Goal: Task Accomplishment & Management: Use online tool/utility

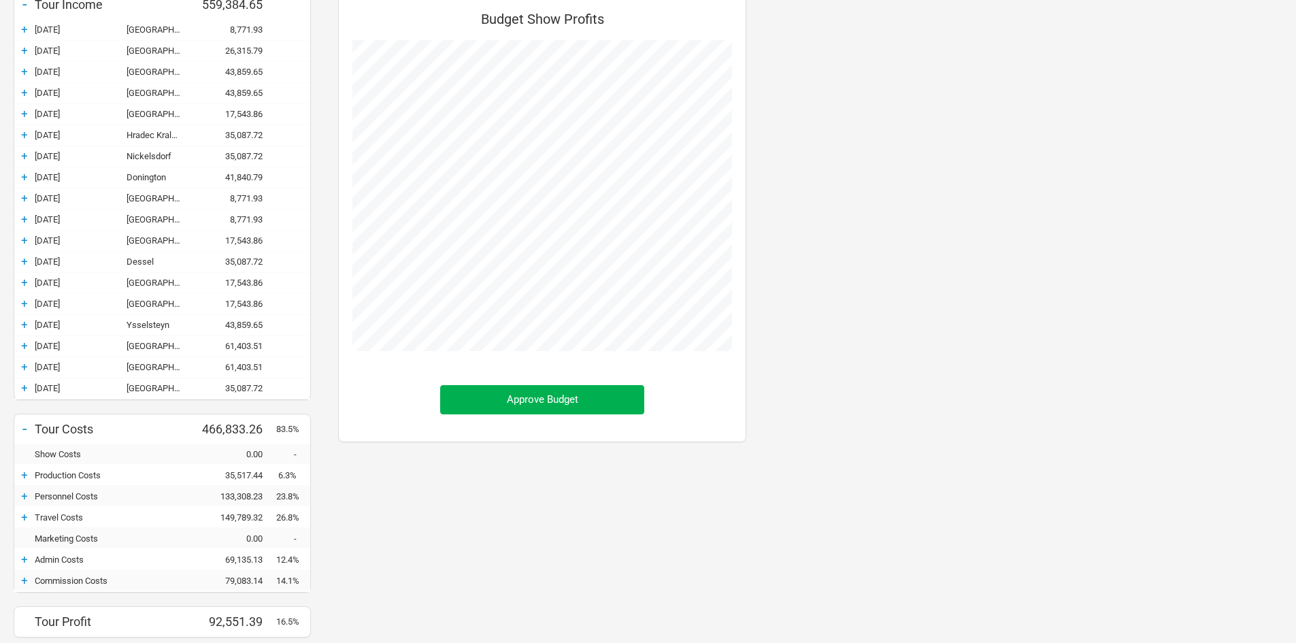
scroll to position [204, 0]
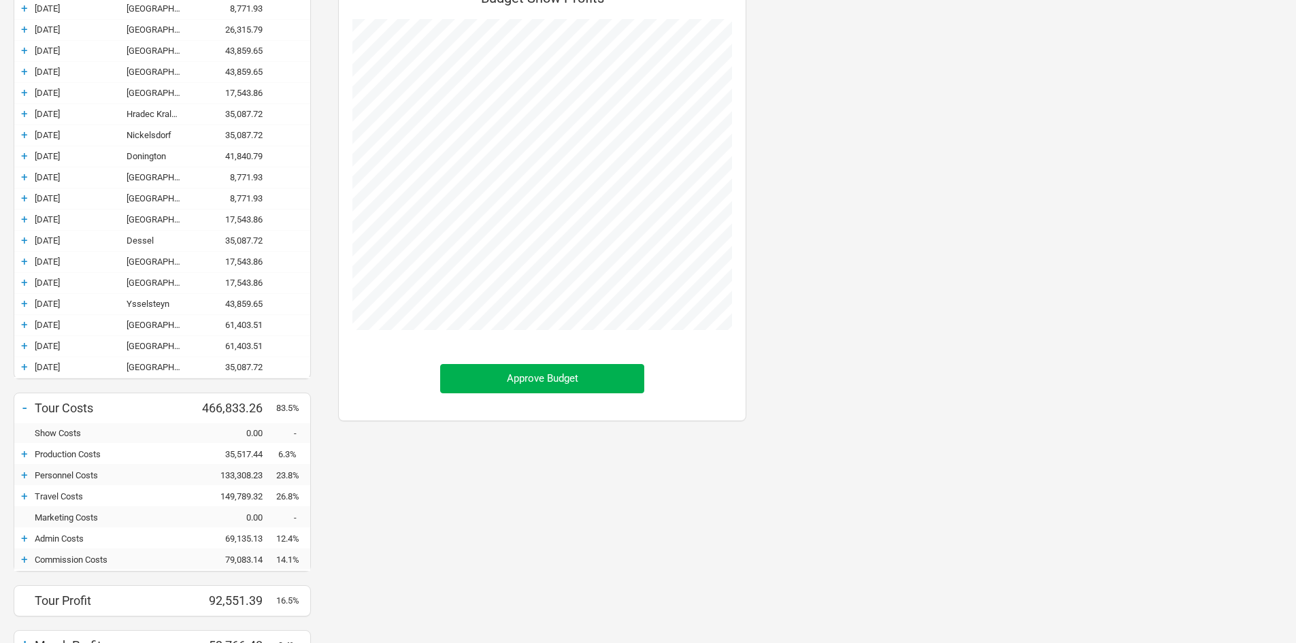
click at [22, 562] on div "+" at bounding box center [24, 559] width 20 height 14
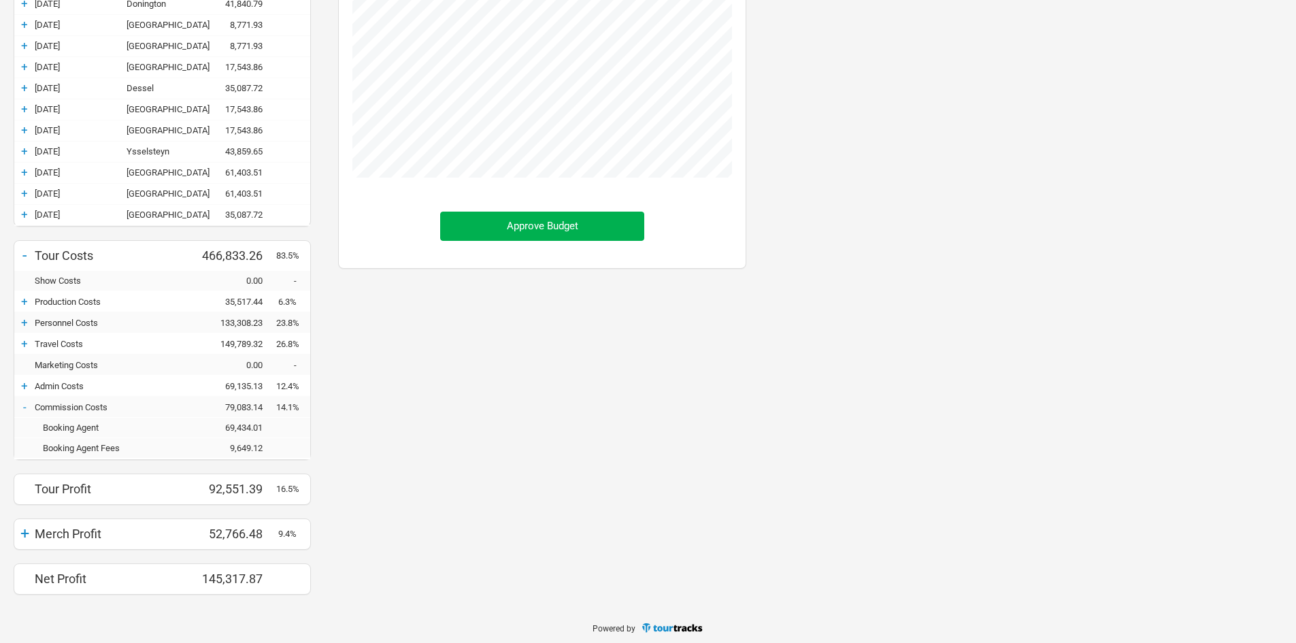
scroll to position [360, 0]
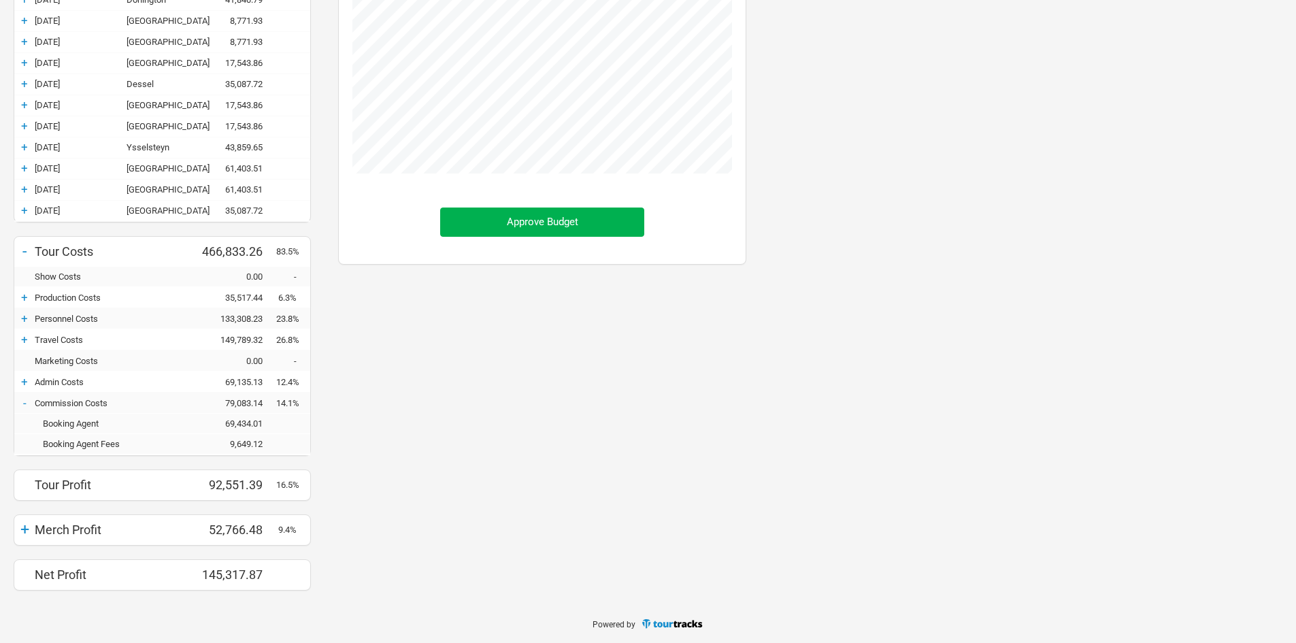
click at [22, 404] on div "-" at bounding box center [24, 403] width 20 height 14
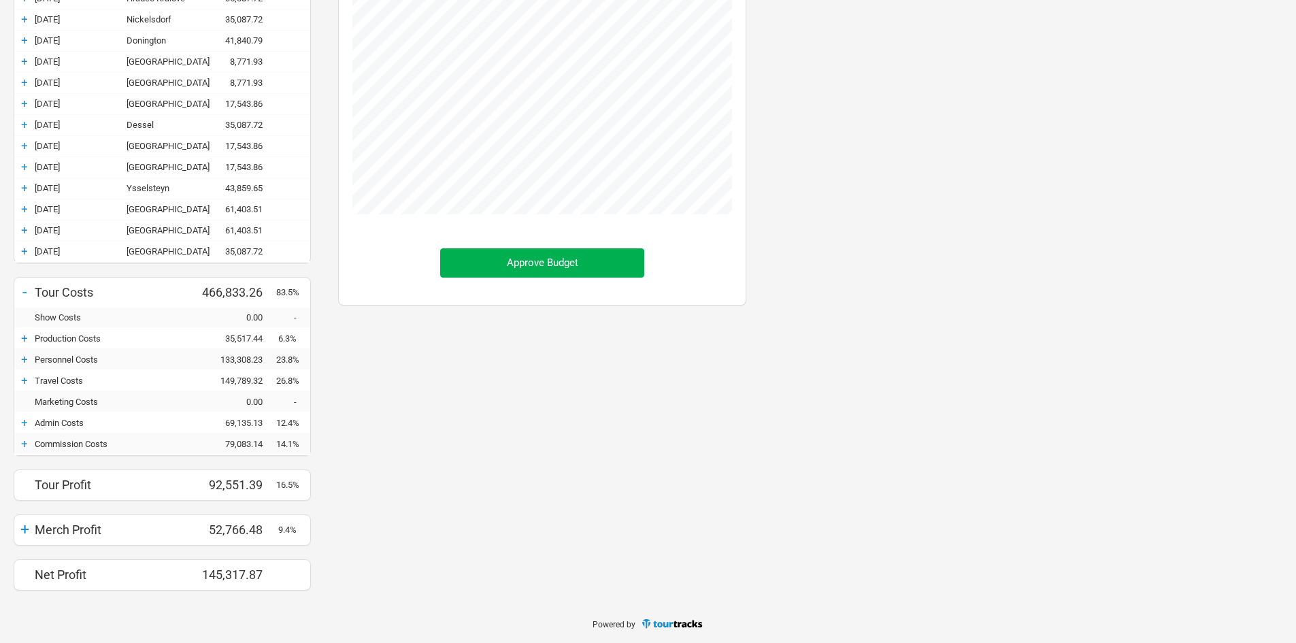
scroll to position [679297, 679618]
click at [26, 422] on div "+" at bounding box center [24, 423] width 20 height 14
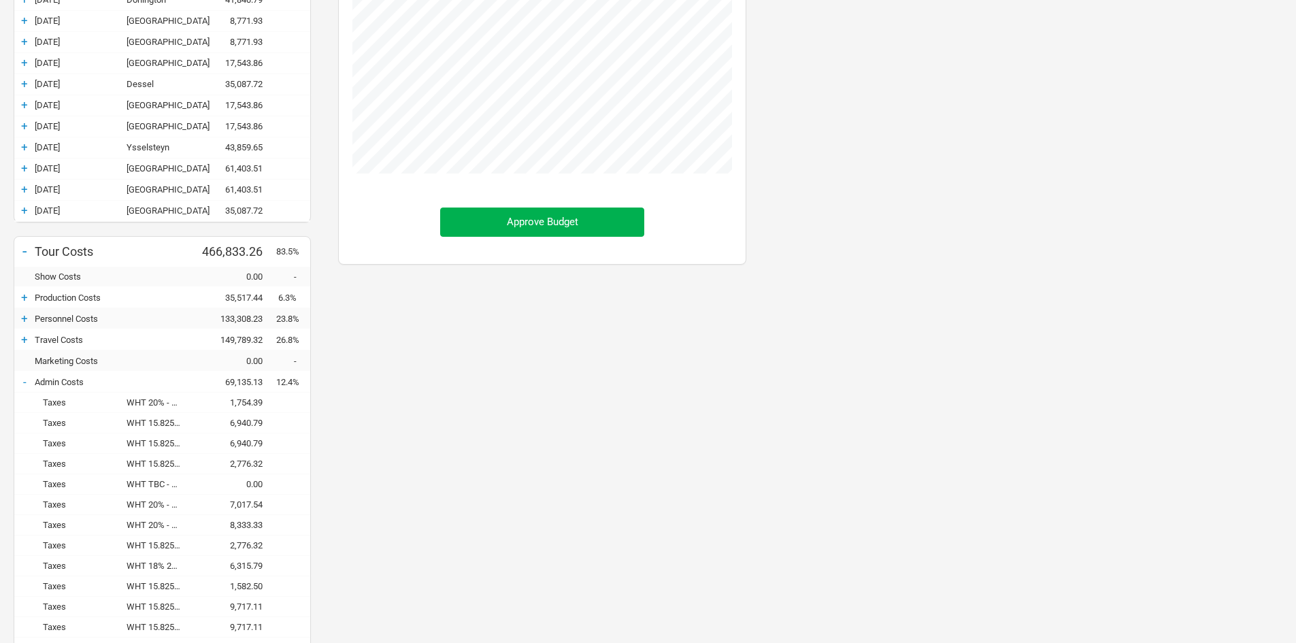
scroll to position [428, 0]
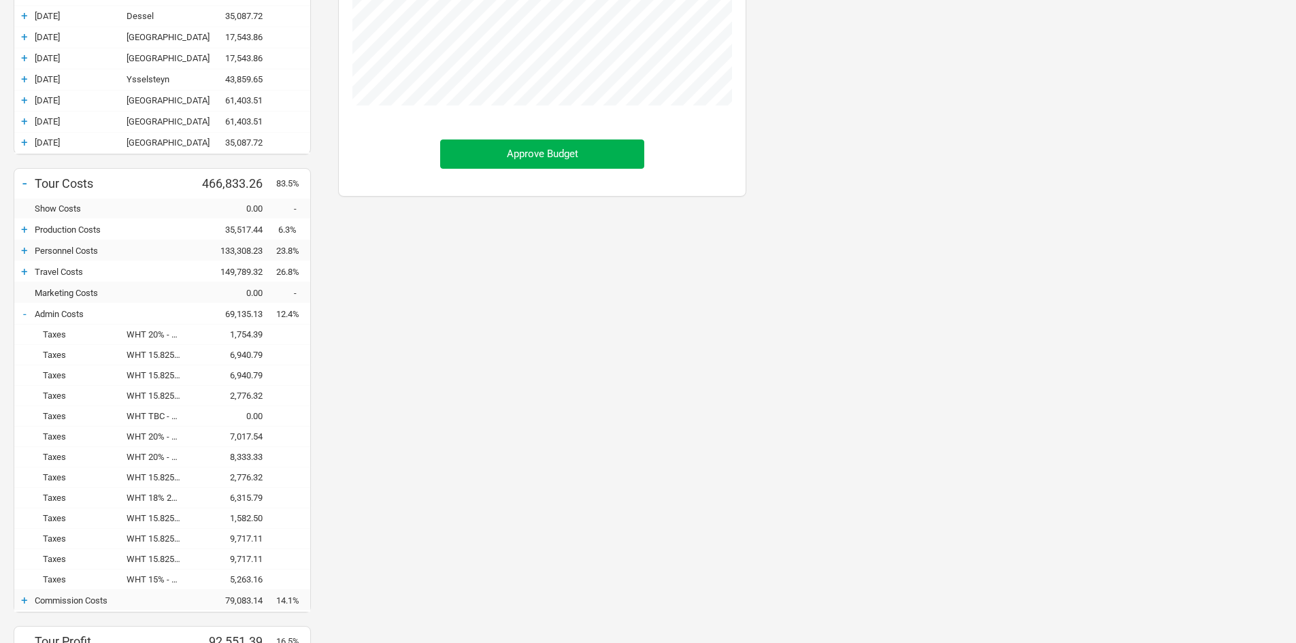
click at [23, 313] on div "-" at bounding box center [24, 314] width 20 height 14
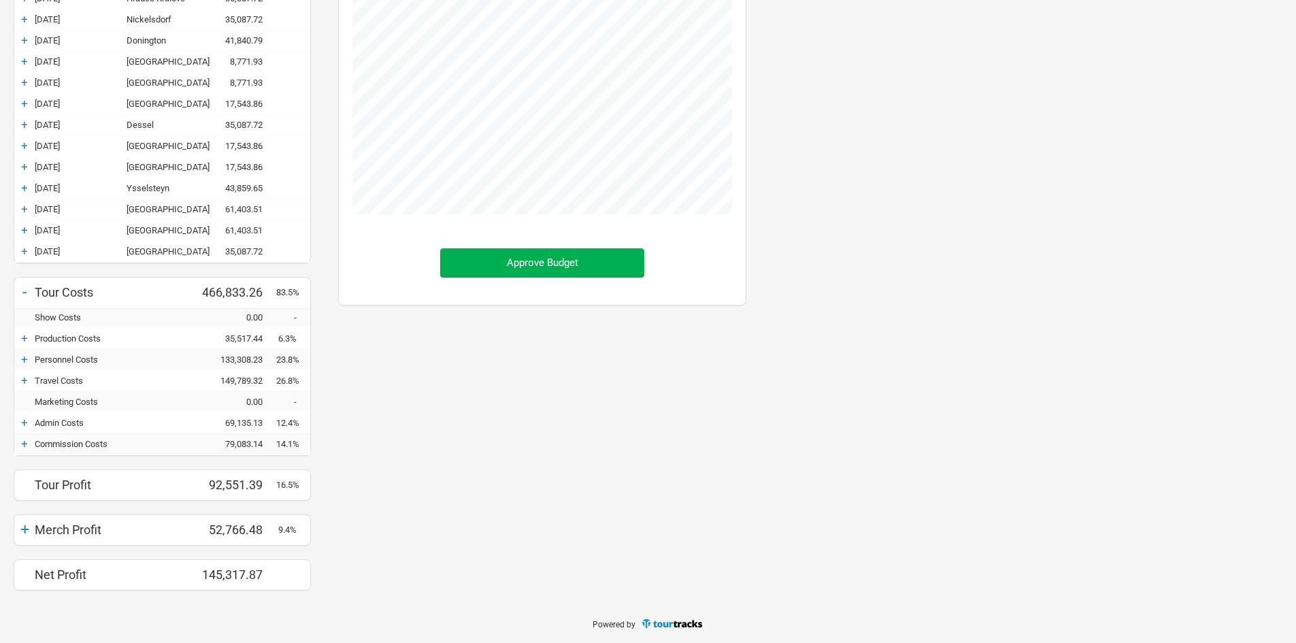
scroll to position [679297, 679618]
click at [27, 380] on div "+" at bounding box center [24, 380] width 20 height 14
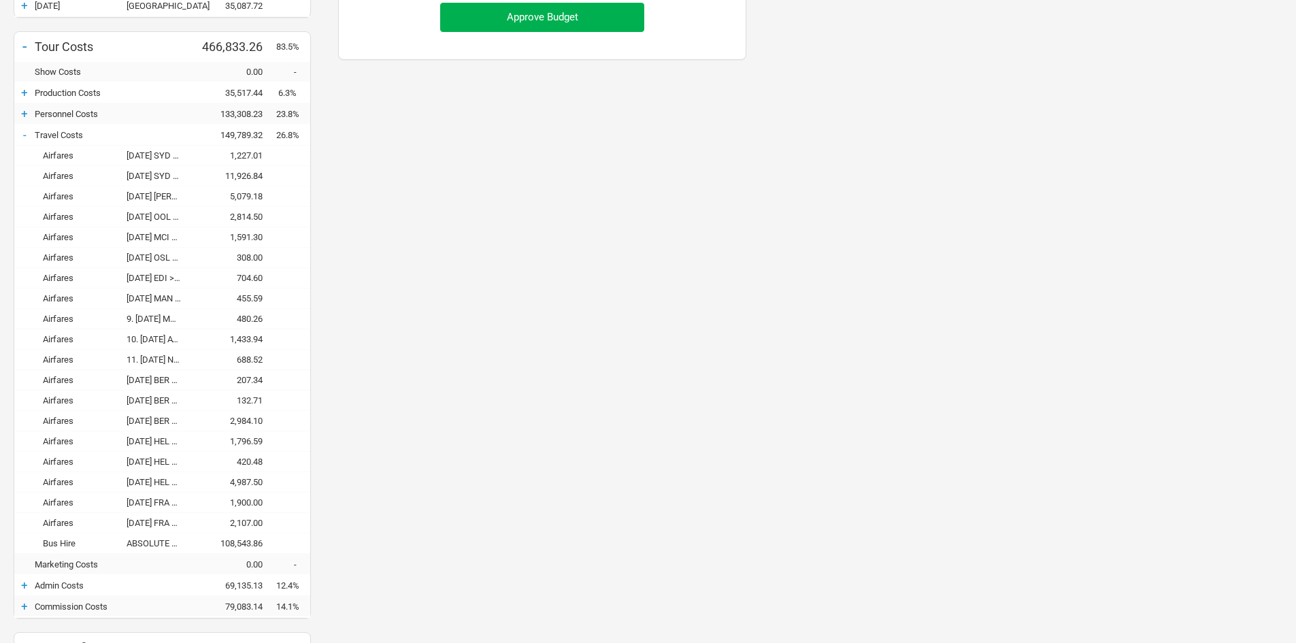
scroll to position [564, 0]
click at [24, 135] on div "-" at bounding box center [24, 136] width 20 height 14
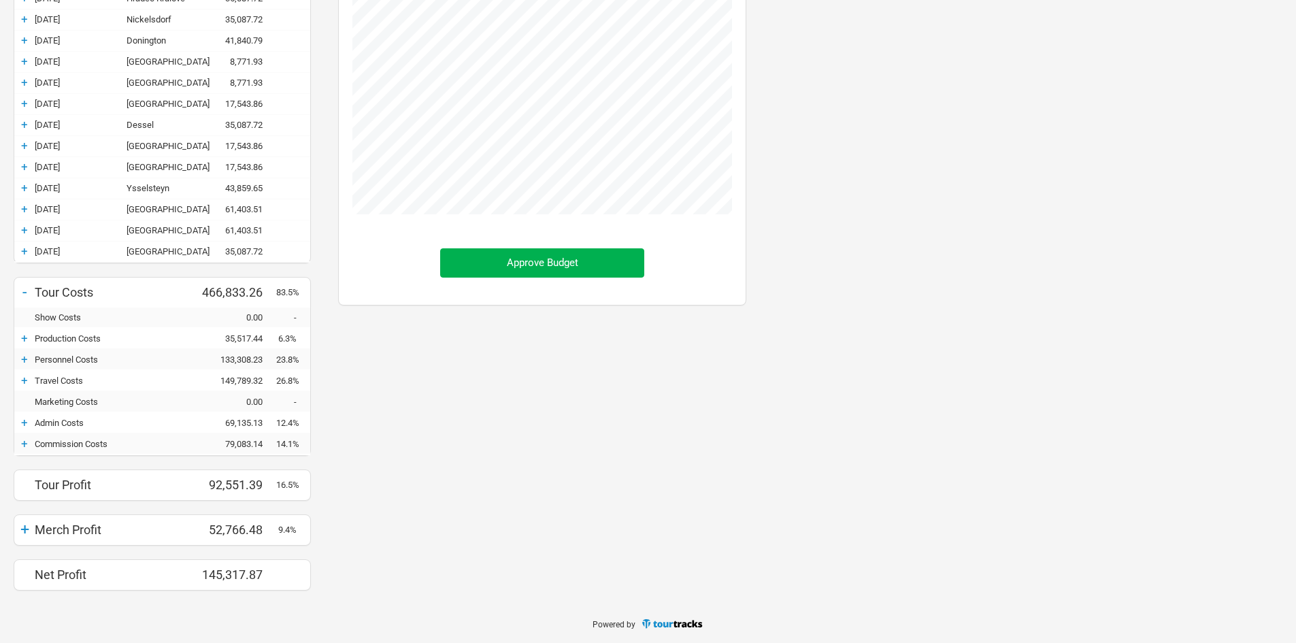
scroll to position [679297, 679618]
click at [27, 357] on div "+" at bounding box center [24, 359] width 20 height 14
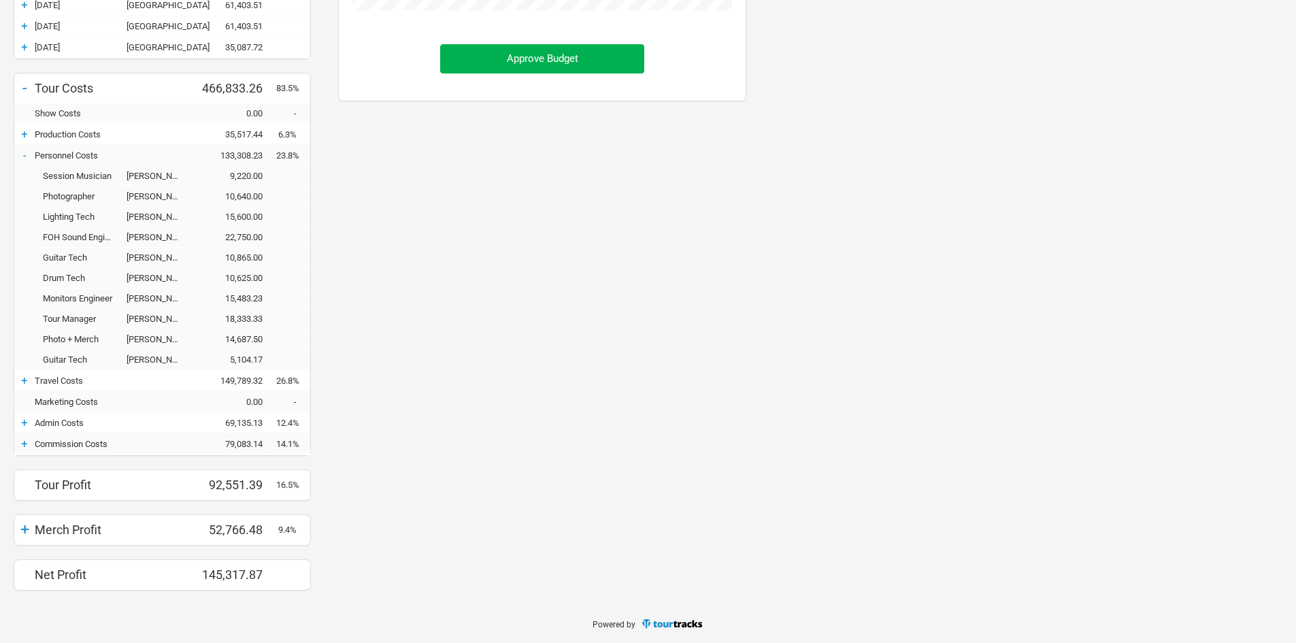
click at [31, 156] on div "-" at bounding box center [24, 155] width 20 height 14
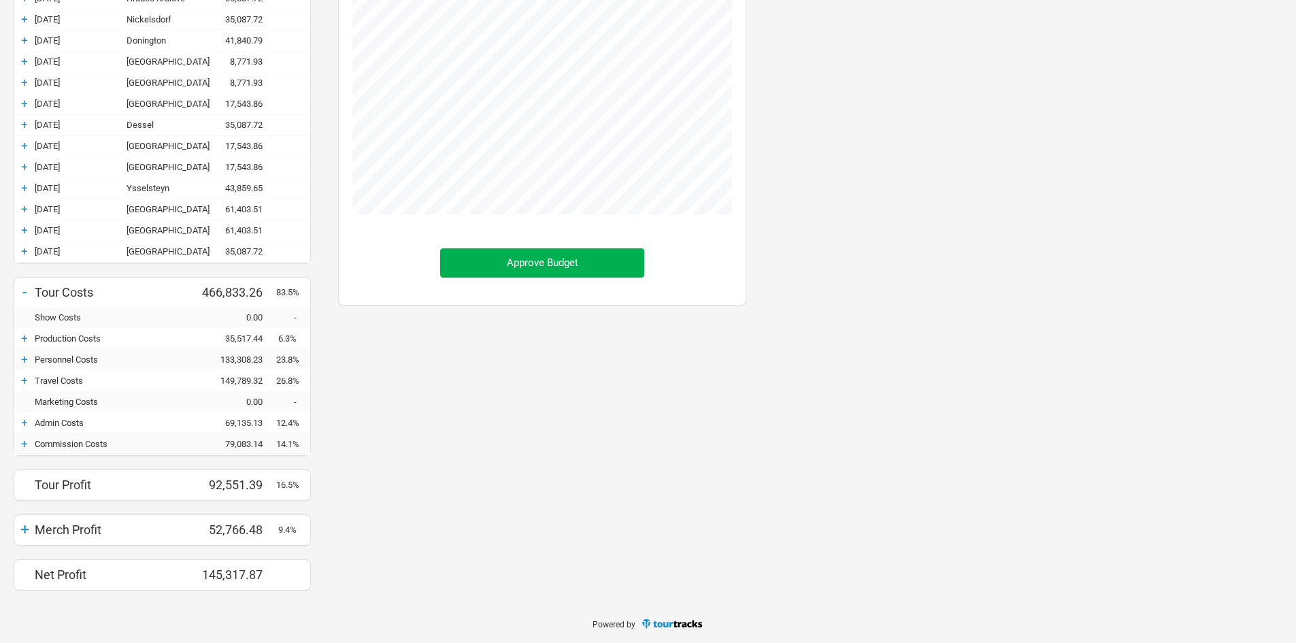
click at [27, 338] on div "+" at bounding box center [24, 338] width 20 height 14
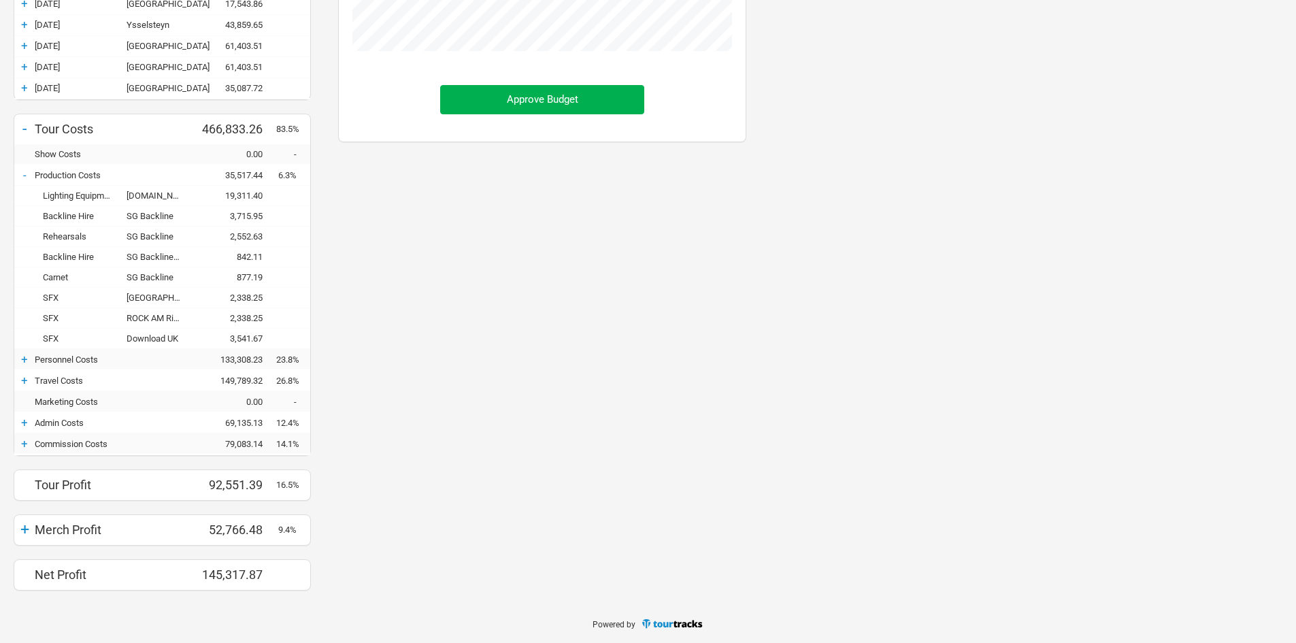
click at [20, 178] on div "-" at bounding box center [24, 175] width 20 height 14
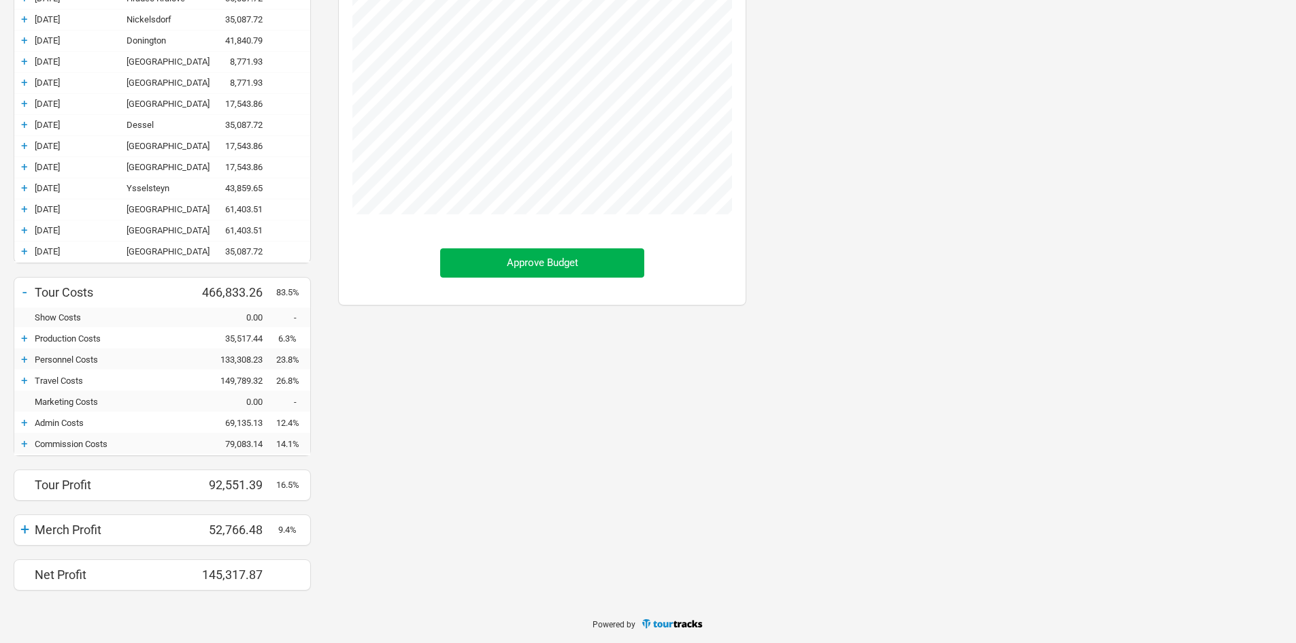
click at [23, 527] on div "+" at bounding box center [24, 529] width 20 height 19
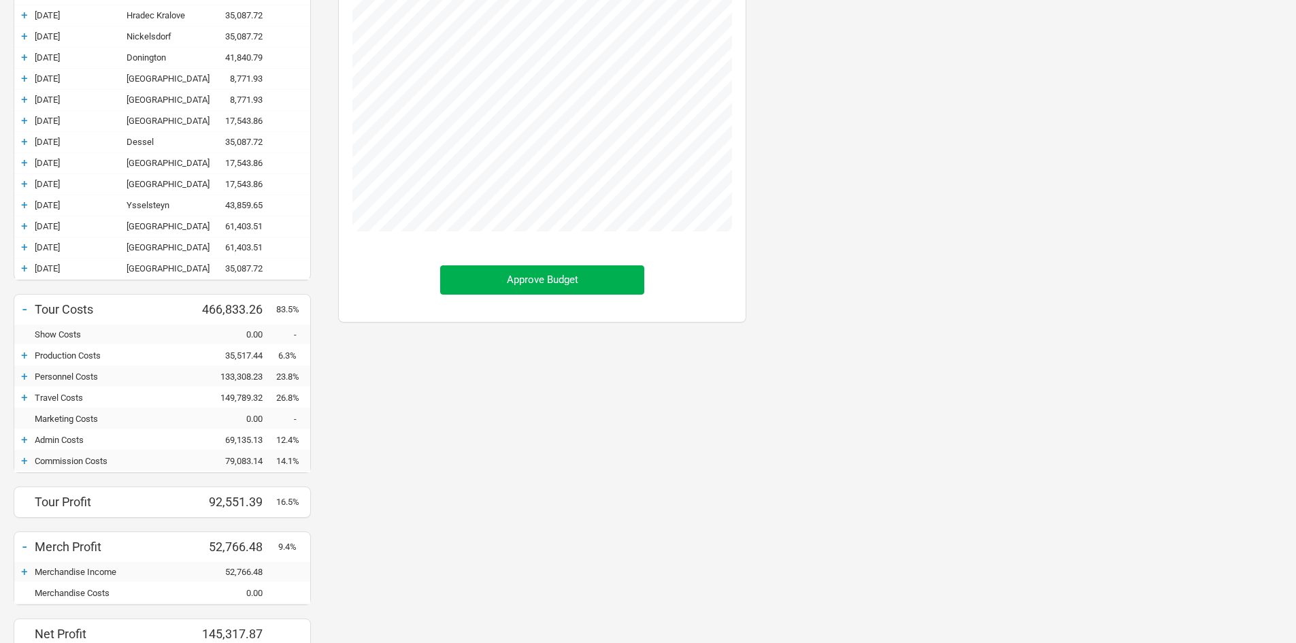
scroll to position [340, 0]
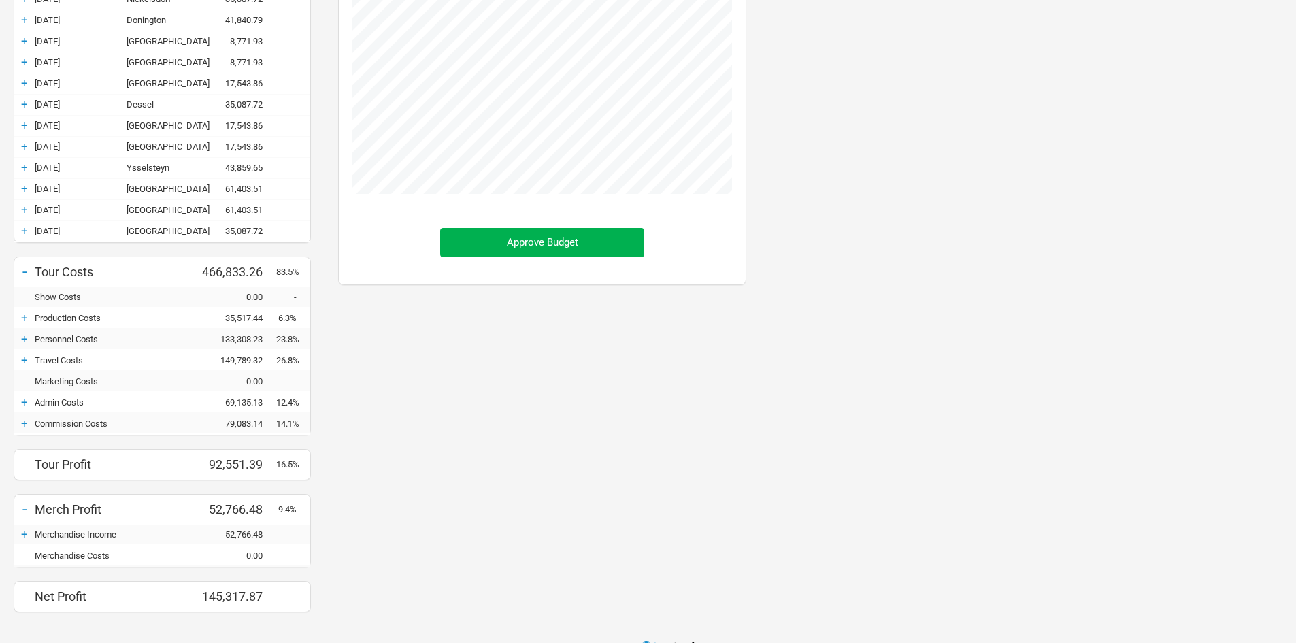
click at [29, 340] on div "+" at bounding box center [24, 339] width 20 height 14
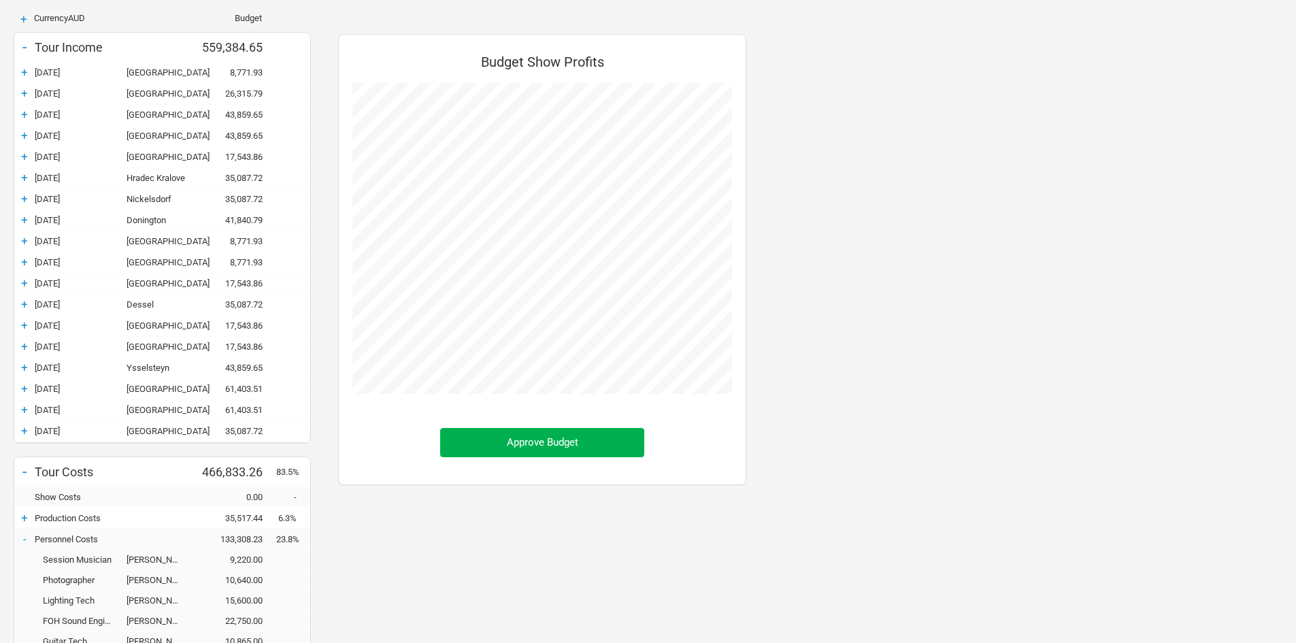
scroll to position [136, 0]
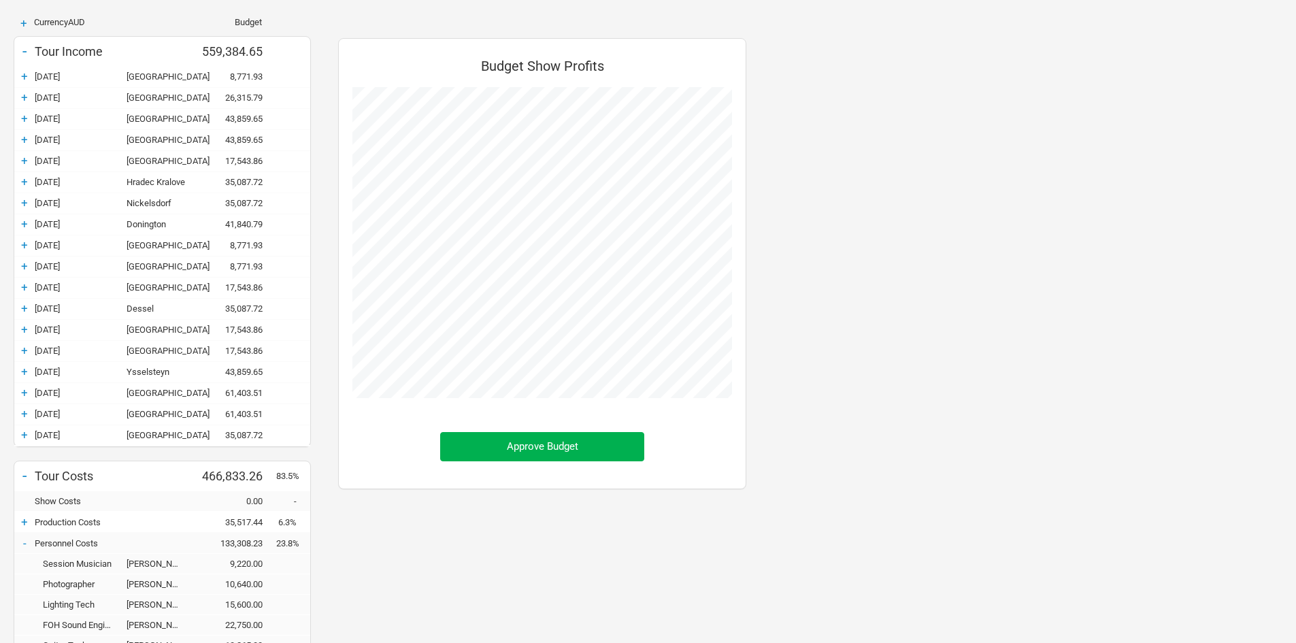
click at [27, 50] on div "-" at bounding box center [24, 50] width 20 height 19
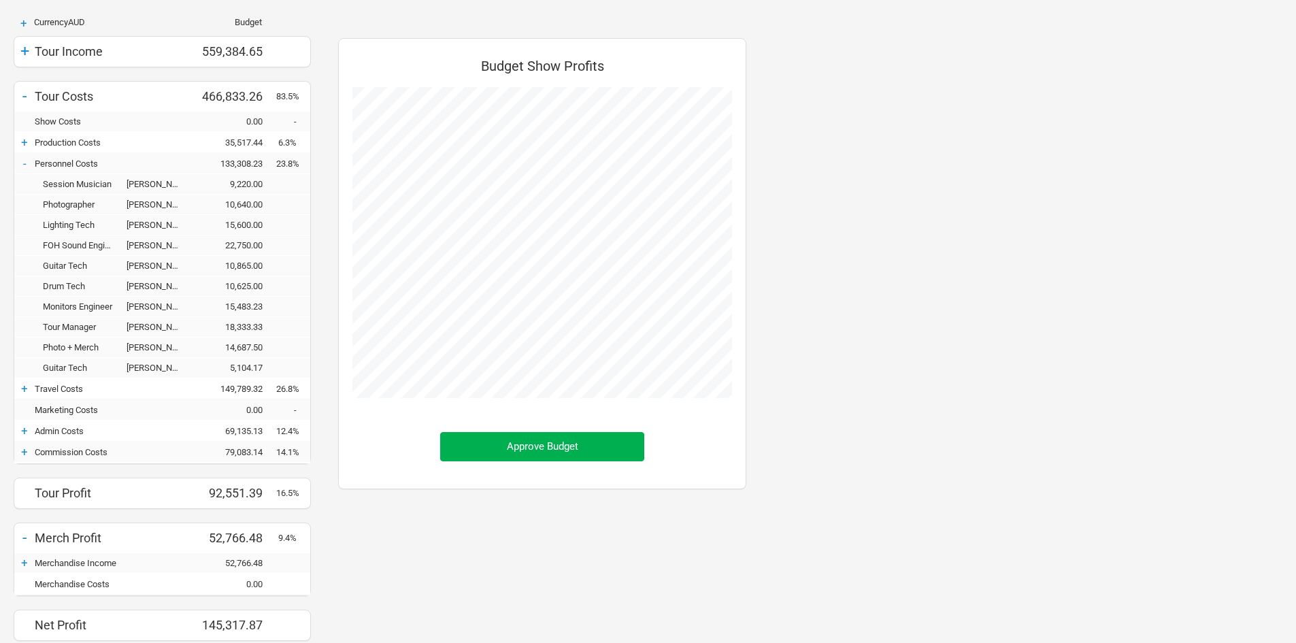
scroll to position [679431, 679618]
click at [27, 164] on div "-" at bounding box center [24, 163] width 20 height 14
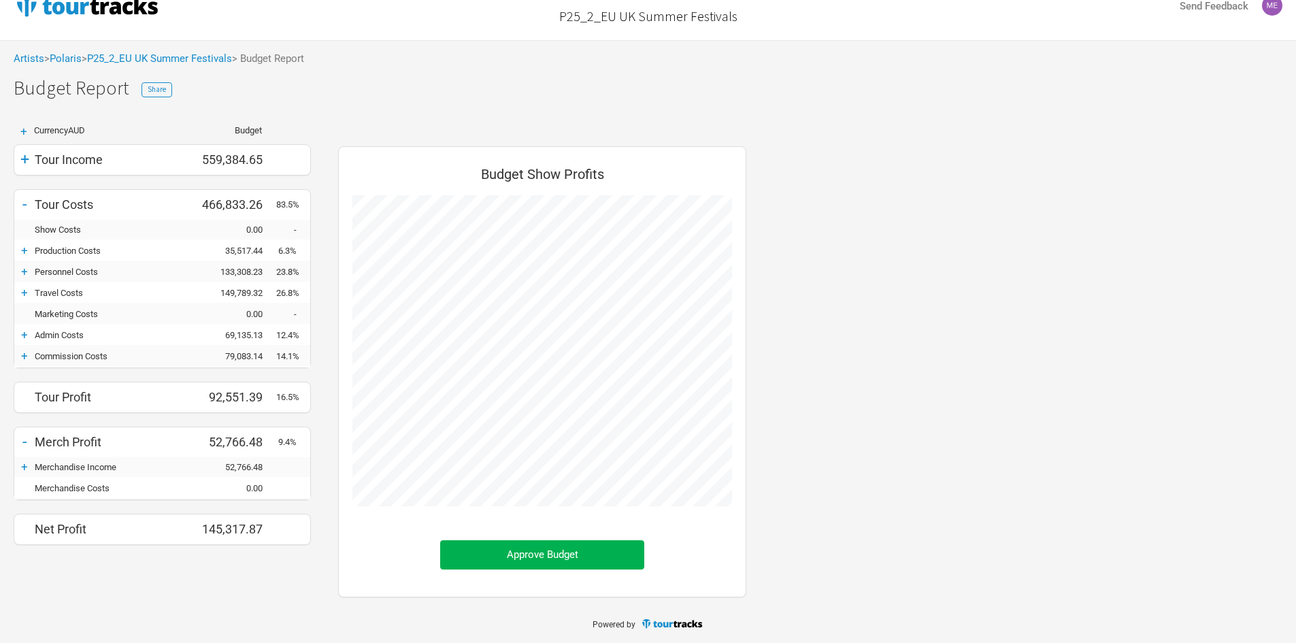
scroll to position [679589, 679618]
click at [24, 336] on div "+" at bounding box center [24, 335] width 20 height 14
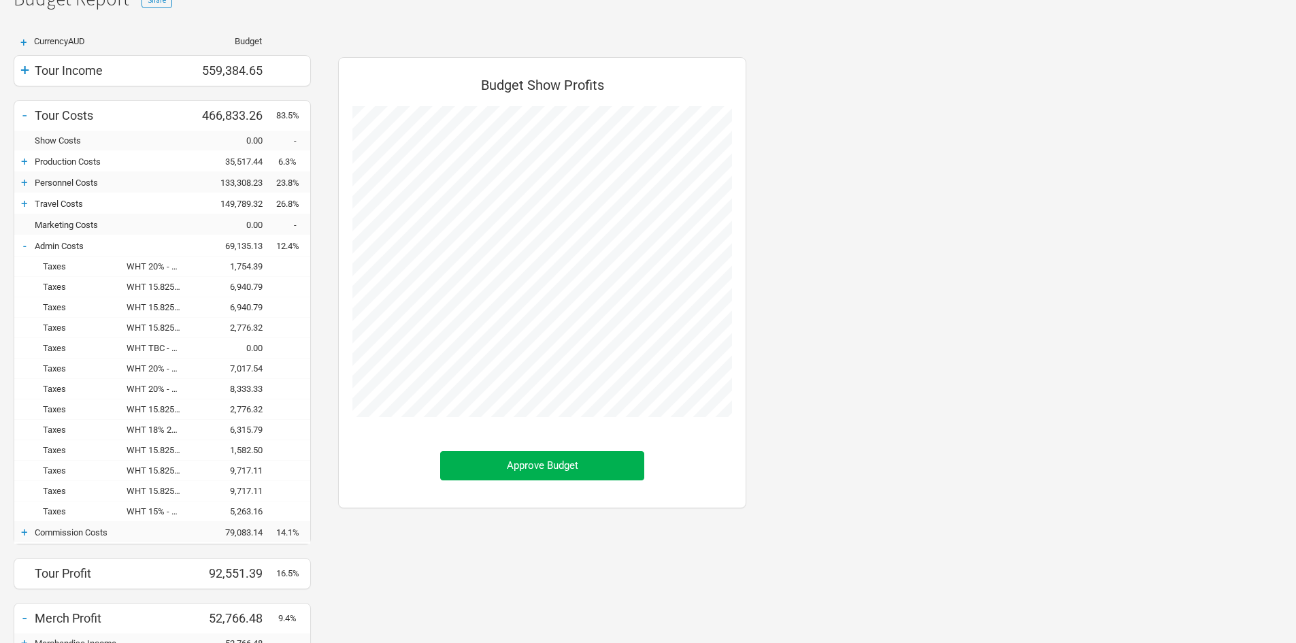
scroll to position [96, 0]
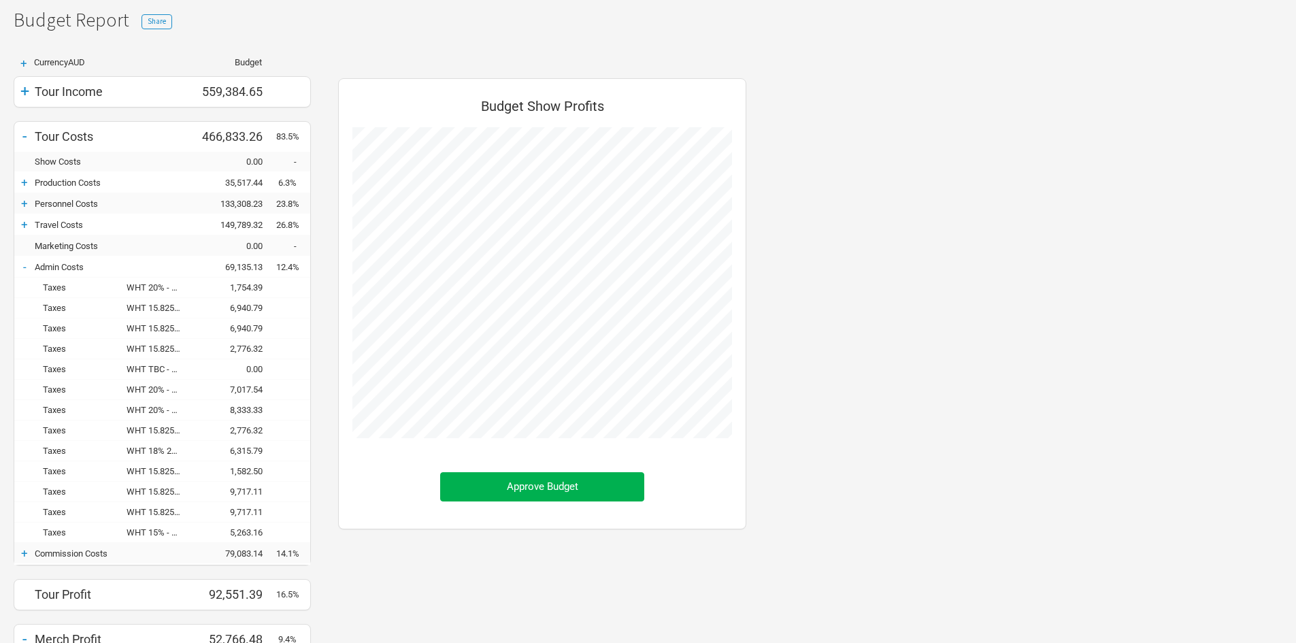
click at [26, 266] on div "-" at bounding box center [24, 267] width 20 height 14
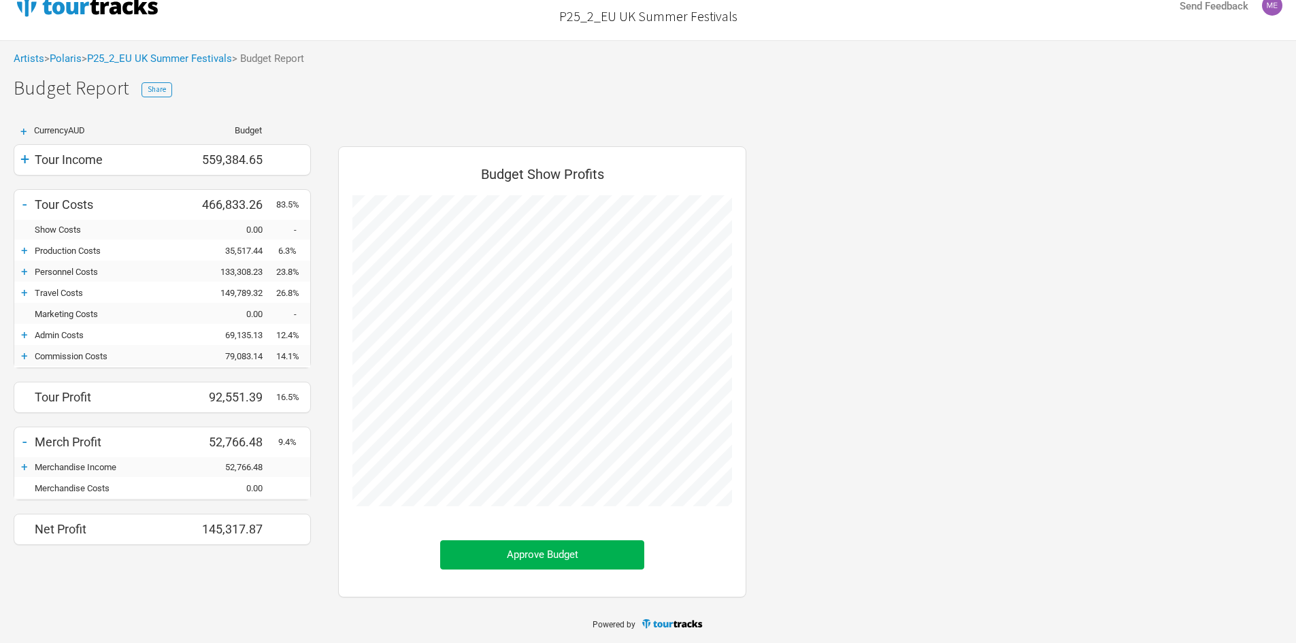
scroll to position [679589, 679618]
click at [27, 335] on div "+" at bounding box center [24, 335] width 20 height 14
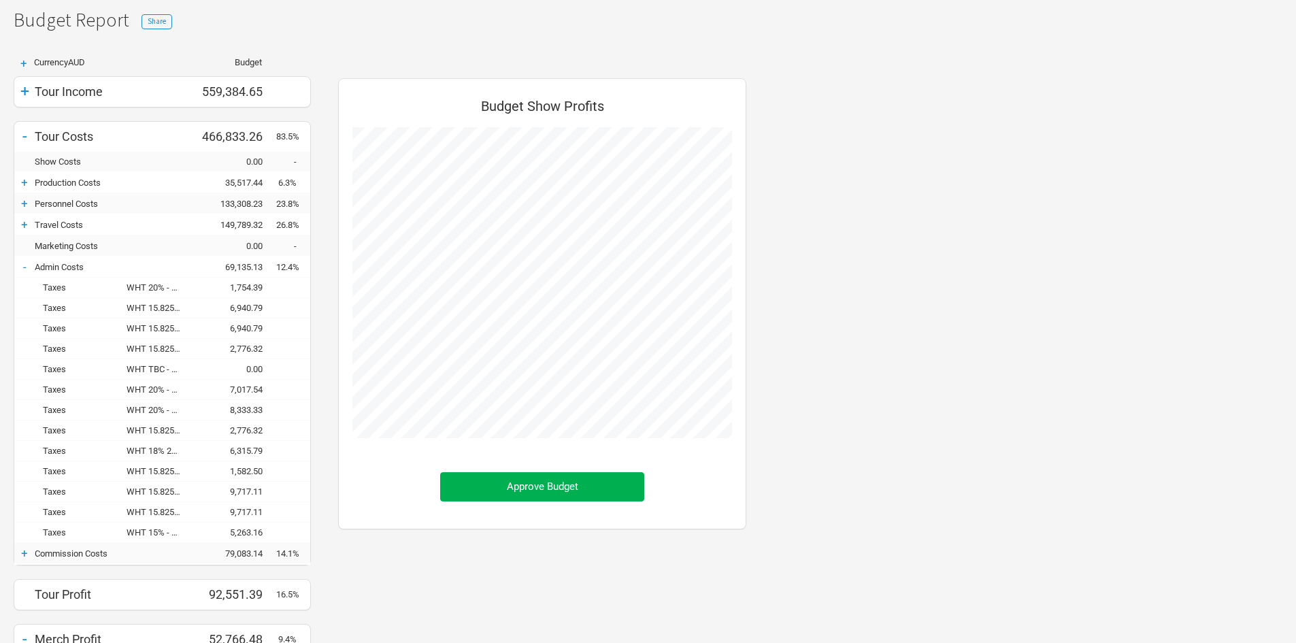
click at [156, 288] on div "WHT 20% - 3/6 X-tra [GEOGRAPHIC_DATA], [GEOGRAPHIC_DATA]" at bounding box center [160, 287] width 68 height 10
drag, startPoint x: 145, startPoint y: 288, endPoint x: 211, endPoint y: 287, distance: 66.0
click at [211, 287] on div "Taxes WHT 20% - 3/6 X-tra [GEOGRAPHIC_DATA], [GEOGRAPHIC_DATA] 1,754.39" at bounding box center [162, 287] width 296 height 20
click at [147, 312] on div "WHT 15.825% - 7/[GEOGRAPHIC_DATA], [GEOGRAPHIC_DATA]" at bounding box center [160, 308] width 68 height 10
